Goal: Task Accomplishment & Management: Manage account settings

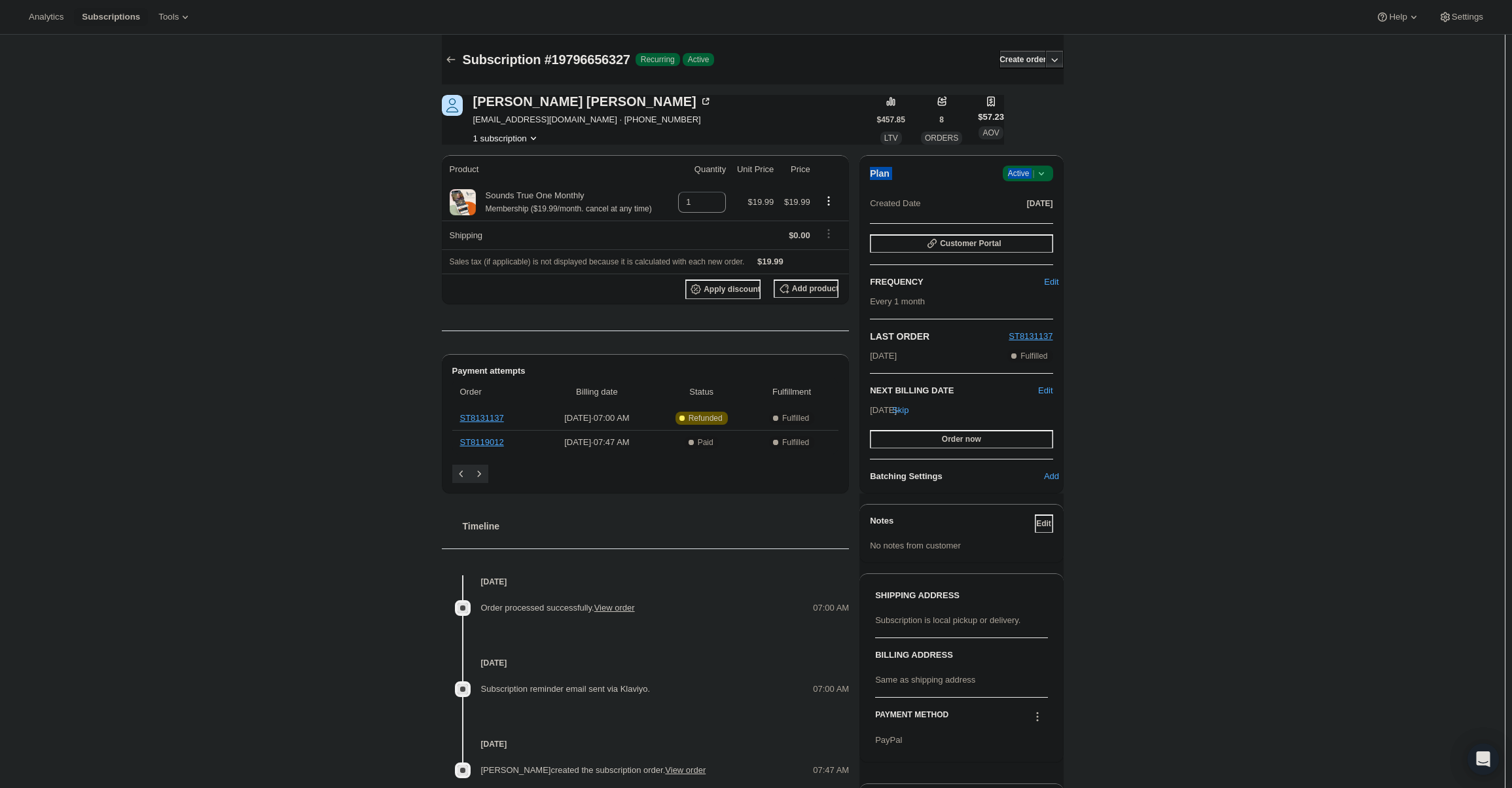
drag, startPoint x: 1035, startPoint y: 177, endPoint x: 1004, endPoint y: 190, distance: 33.6
click at [1005, 186] on div "Plan Success Active | Created Date [DATE]" at bounding box center [961, 189] width 183 height 47
click at [1038, 176] on icon at bounding box center [1041, 173] width 13 height 13
click at [1039, 214] on button "Cancel subscription" at bounding box center [1032, 221] width 82 height 21
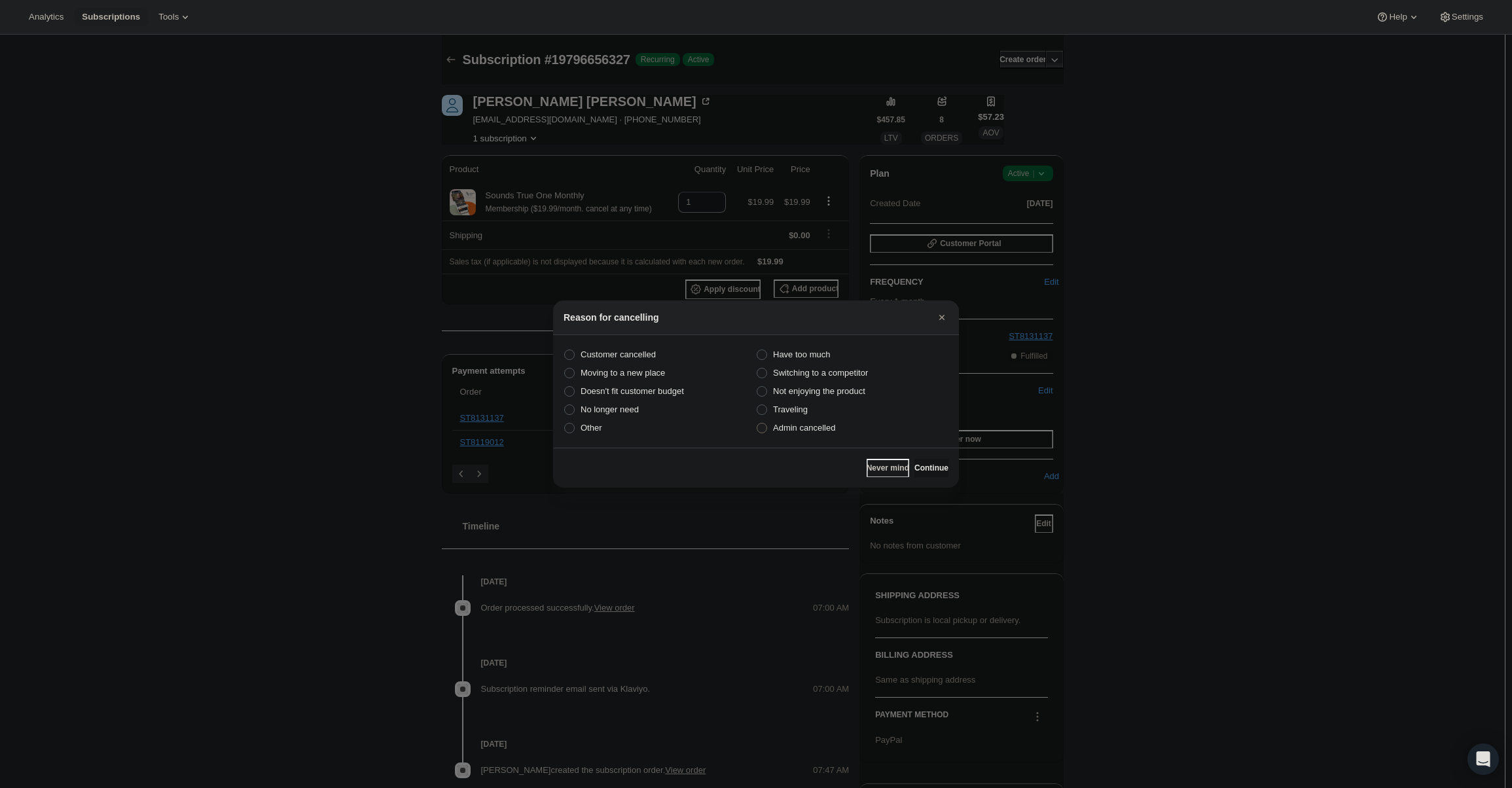
click at [833, 430] on span "Admin cancelled" at bounding box center [804, 428] width 62 height 10
click at [758, 424] on input "Admin cancelled" at bounding box center [757, 423] width 1 height 1
radio input "true"
click at [925, 454] on div "Never mind Continue" at bounding box center [756, 467] width 406 height 40
click at [925, 458] on div "Never mind Continue" at bounding box center [756, 467] width 406 height 40
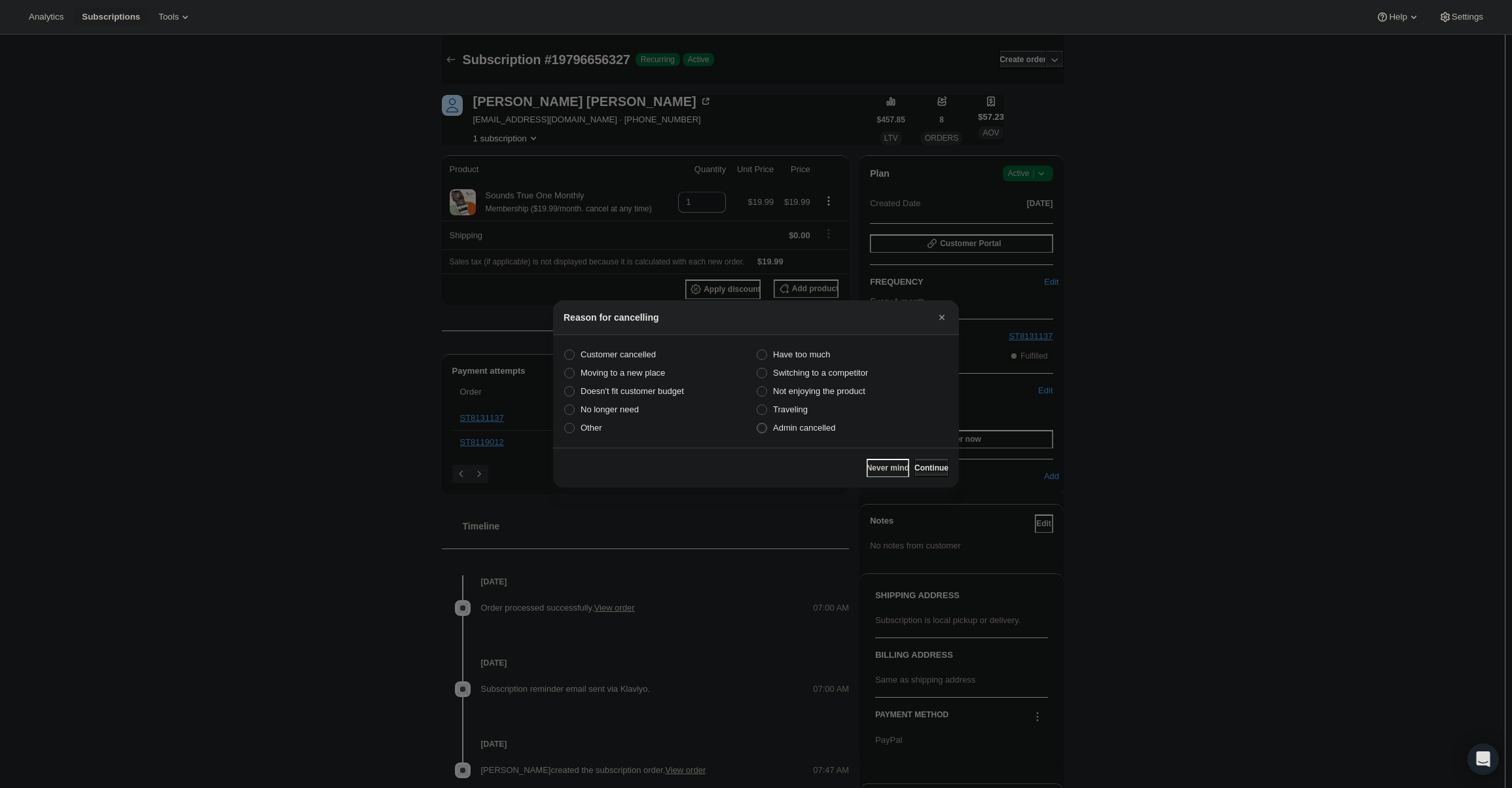
click at [928, 465] on span "Continue" at bounding box center [931, 468] width 34 height 10
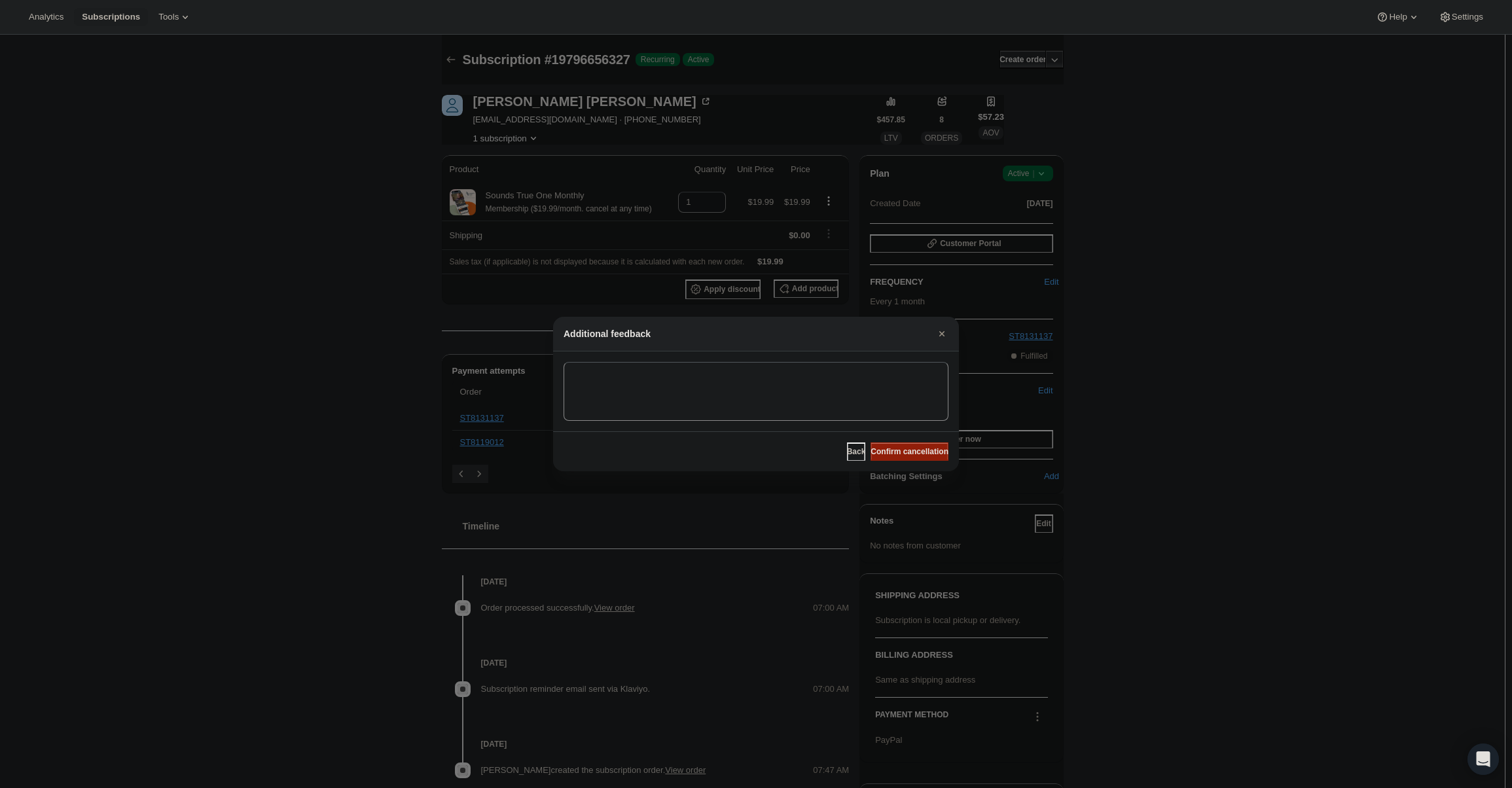
click at [924, 452] on span "Confirm cancellation" at bounding box center [910, 451] width 78 height 10
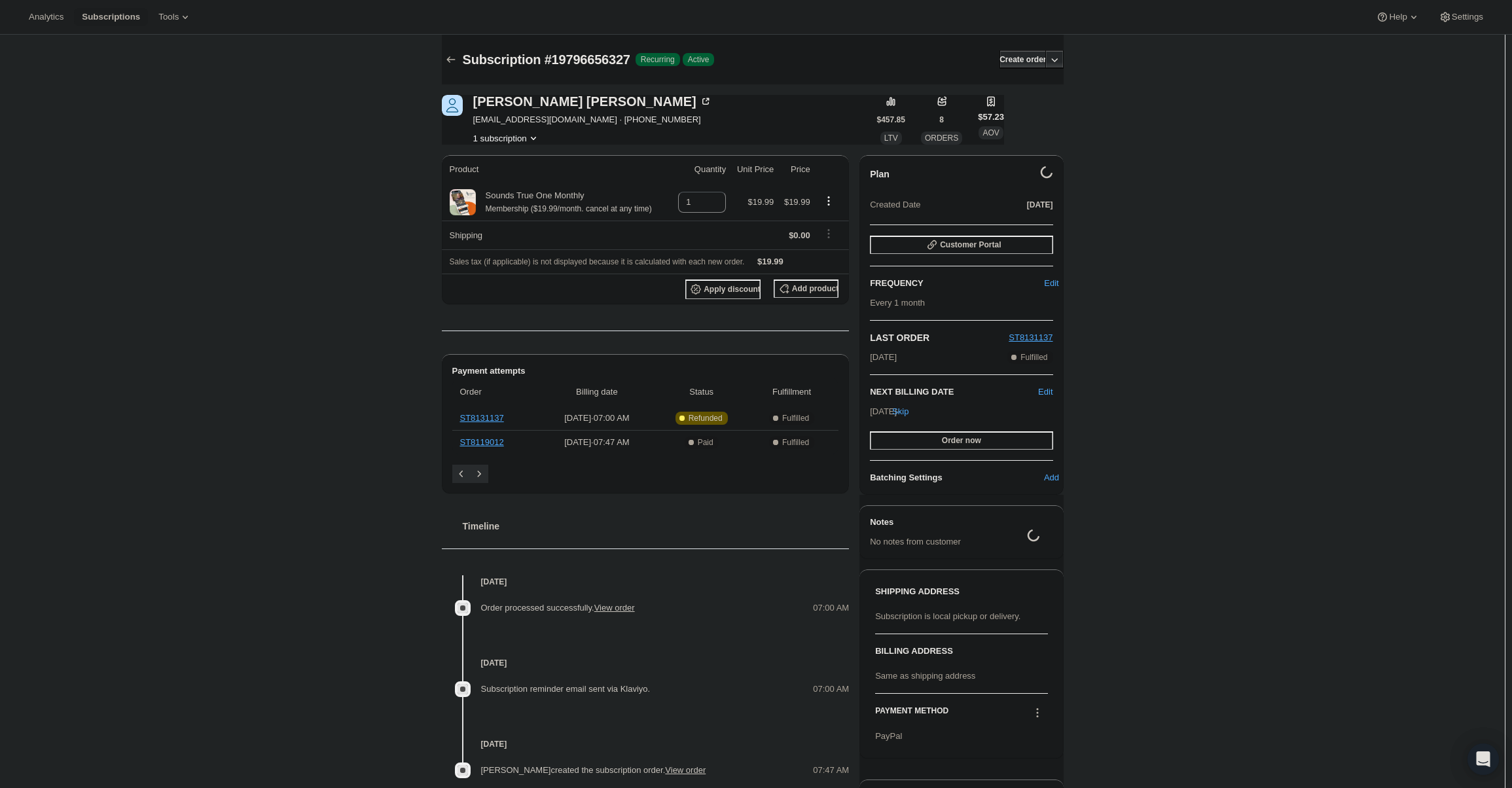
click at [514, 123] on span "[EMAIL_ADDRESS][DOMAIN_NAME] · [PHONE_NUMBER]" at bounding box center [593, 119] width 239 height 13
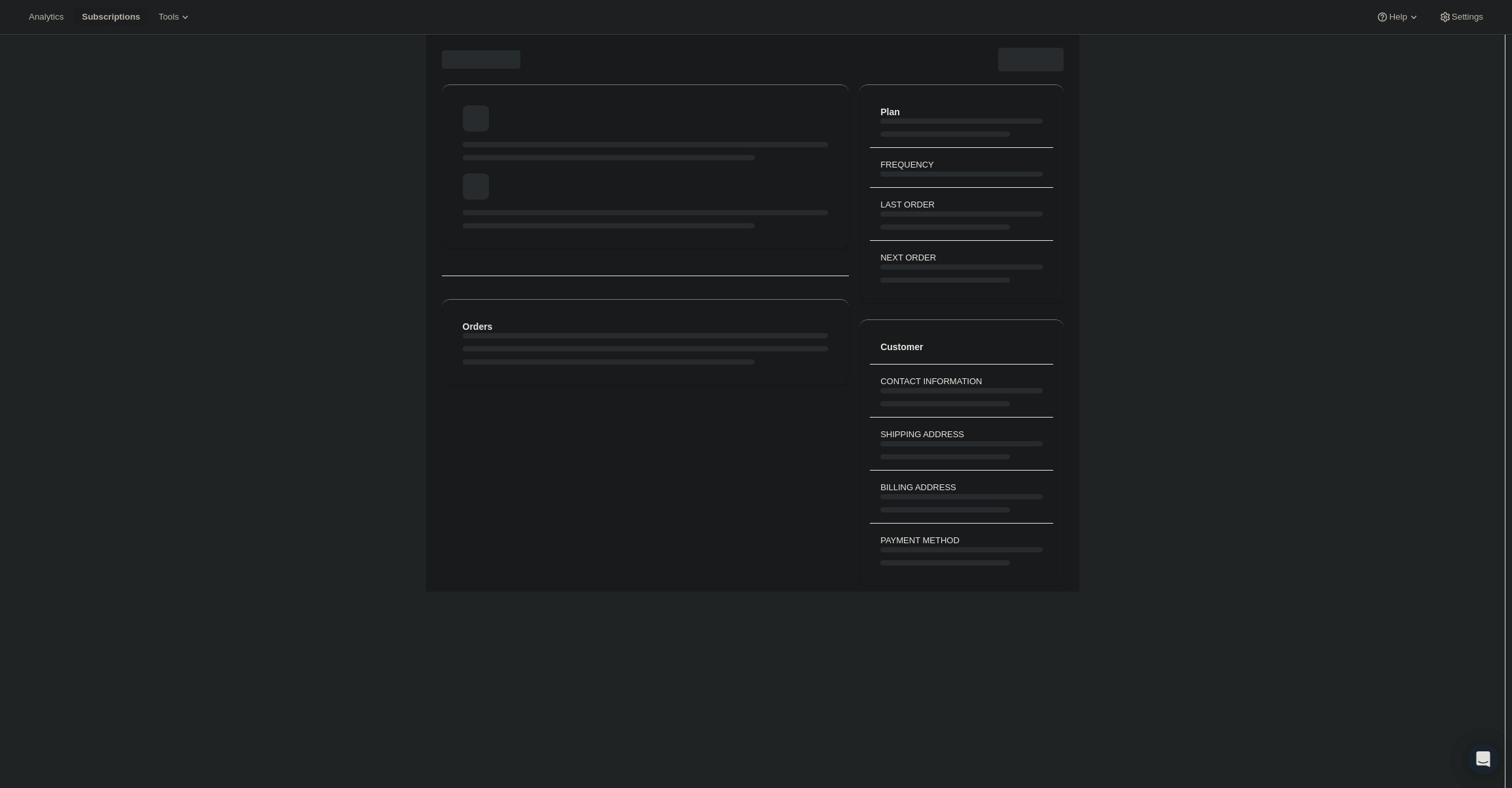
click at [462, 128] on div "Page loading" at bounding box center [645, 166] width 387 height 144
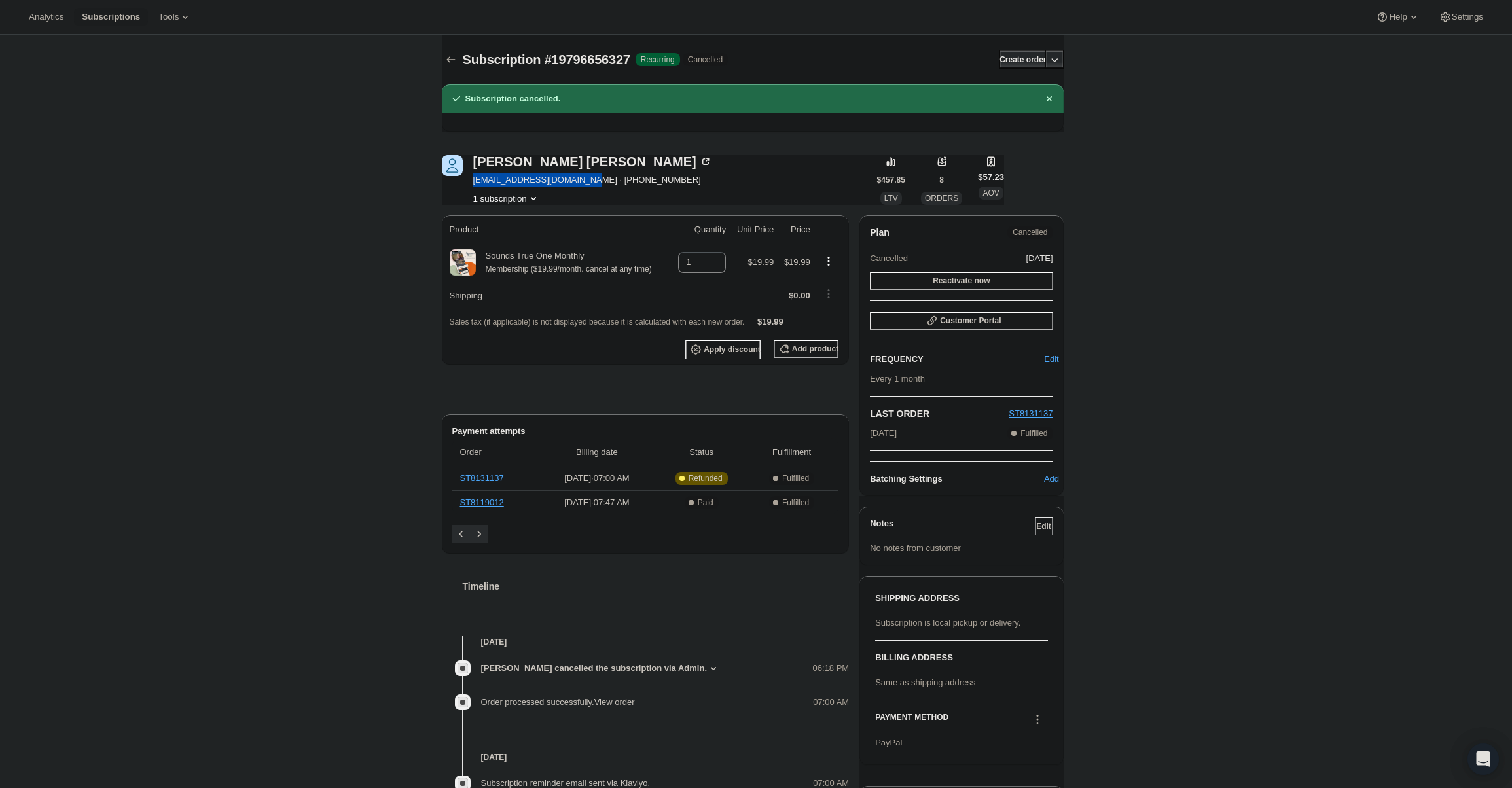
drag, startPoint x: 491, startPoint y: 180, endPoint x: 870, endPoint y: 237, distance: 383.3
click at [574, 183] on div "[PERSON_NAME] [EMAIL_ADDRESS][DOMAIN_NAME] · [PHONE_NUMBER] 1 subscription" at bounding box center [659, 180] width 435 height 49
copy span "[EMAIL_ADDRESS][DOMAIN_NAME]"
